Goal: Task Accomplishment & Management: Manage account settings

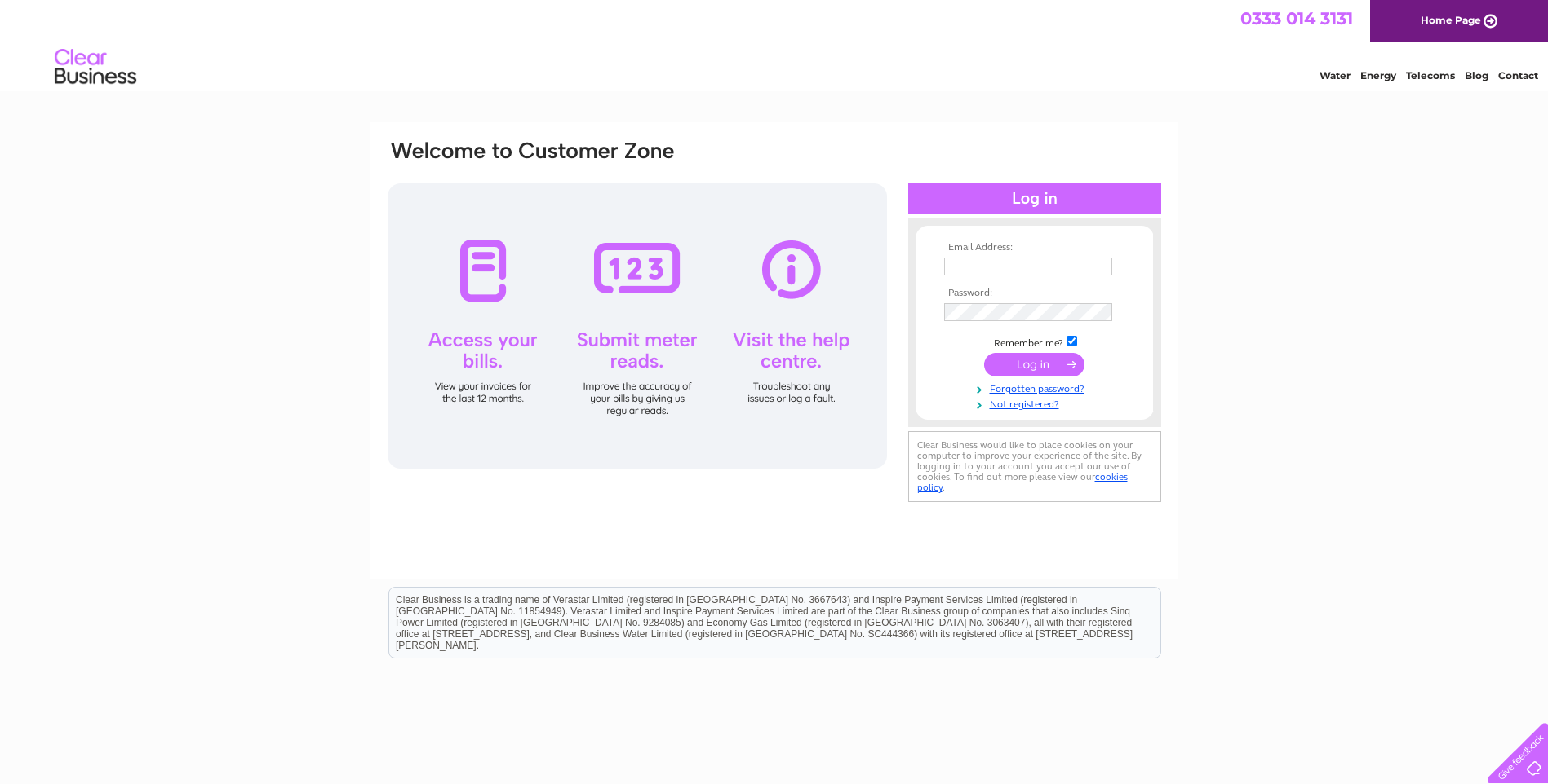
type input "graterevival@btconnect.com"
click at [1015, 364] on input "submit" at bounding box center [1034, 364] width 101 height 23
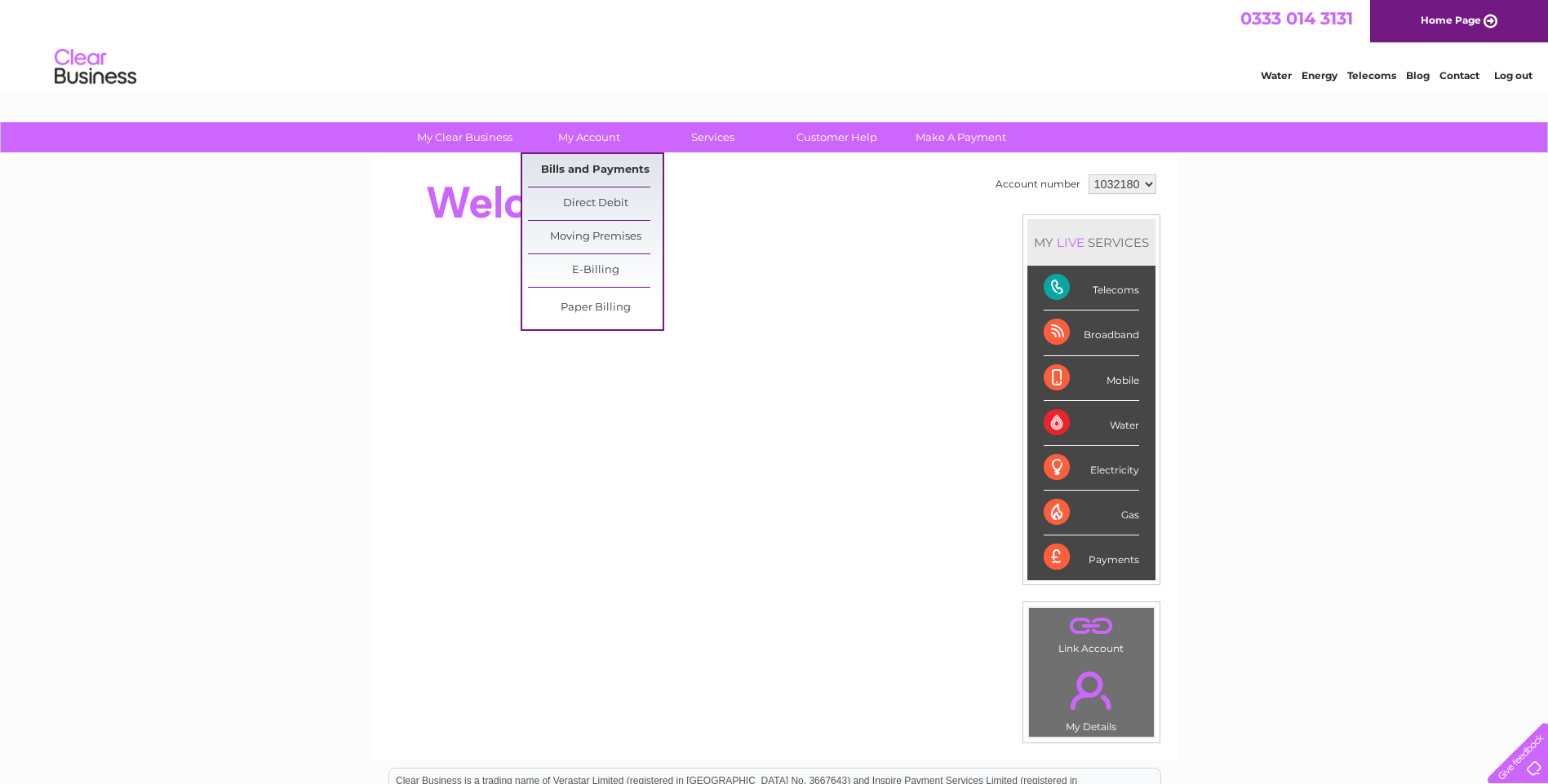
click at [584, 164] on link "Bills and Payments" at bounding box center [595, 170] width 135 height 33
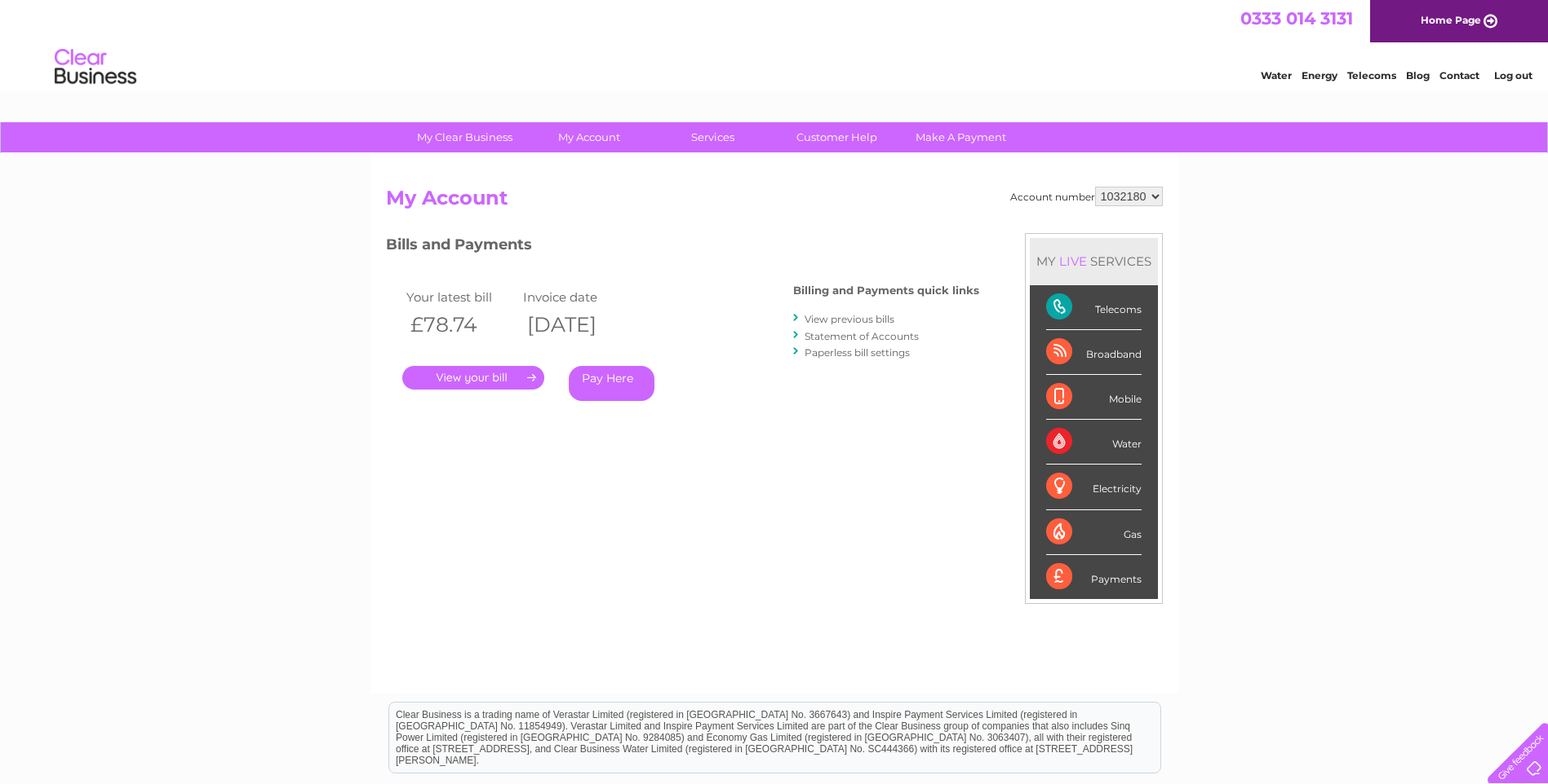
click at [462, 378] on link "." at bounding box center [472, 378] width 142 height 24
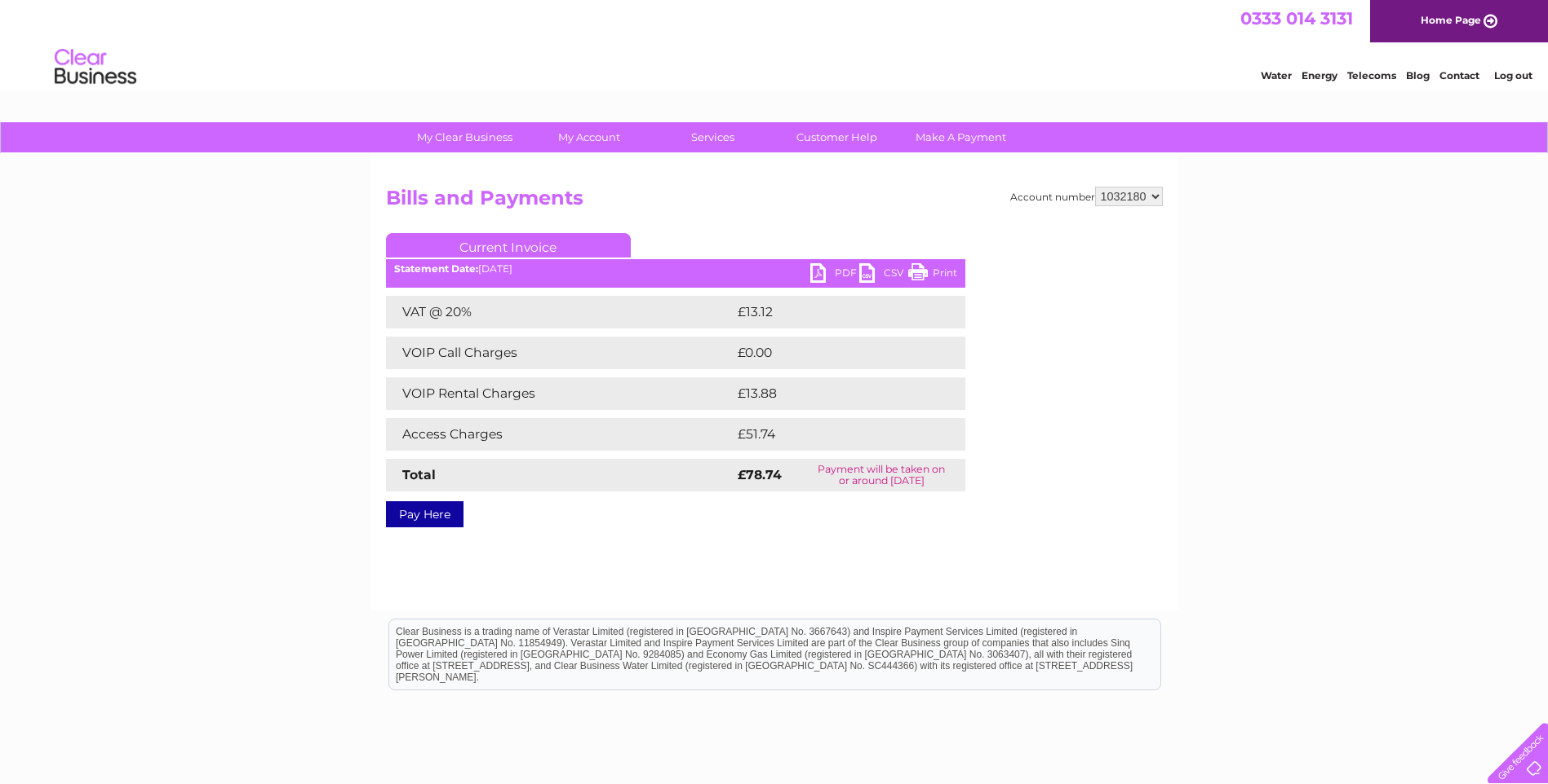
click at [829, 273] on link "PDF" at bounding box center [834, 275] width 49 height 24
